Goal: Learn about a topic

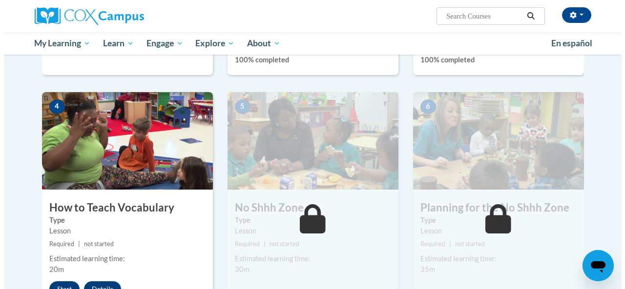
scroll to position [430, 0]
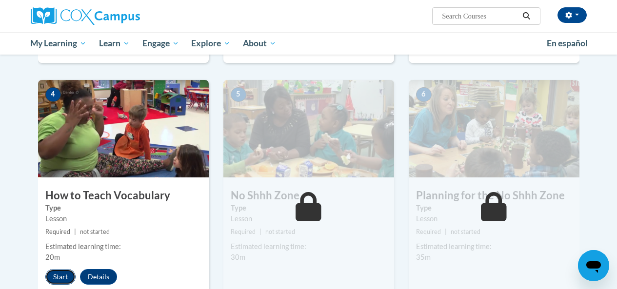
click at [62, 274] on button "Start" at bounding box center [60, 277] width 30 height 16
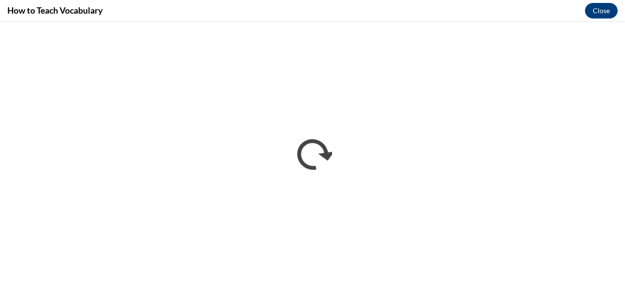
scroll to position [0, 0]
